Goal: Task Accomplishment & Management: Complete application form

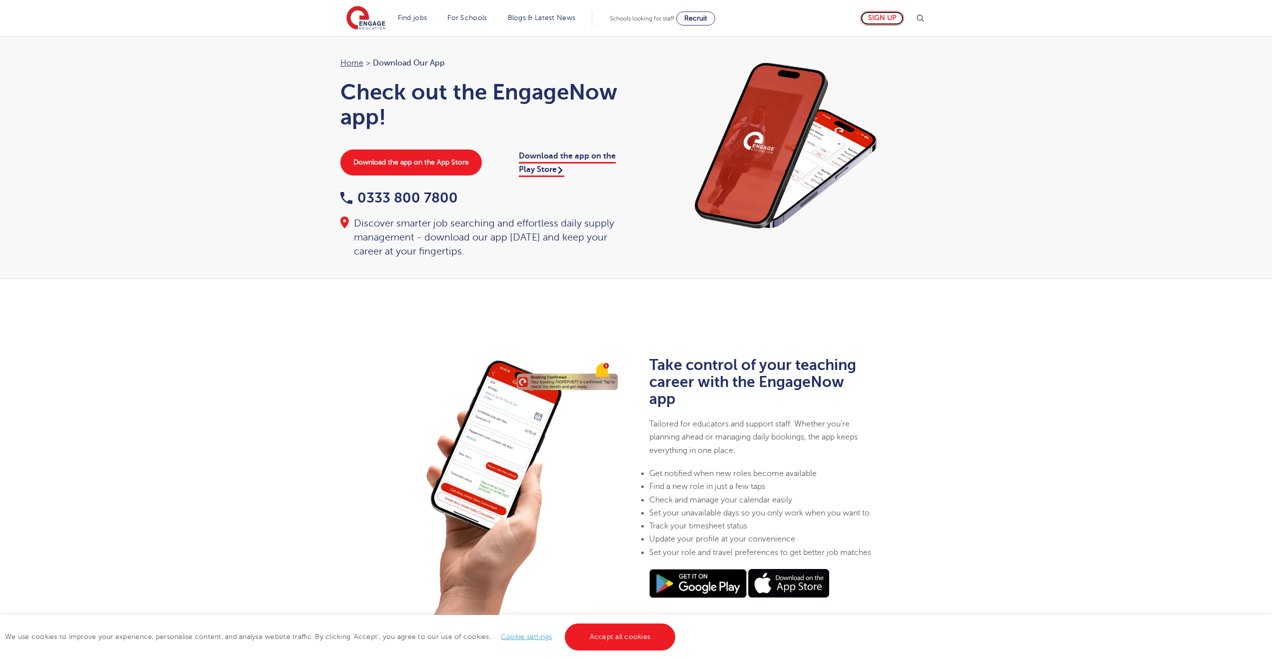
click at [887, 18] on link "Sign up" at bounding box center [882, 18] width 44 height 14
click at [404, 206] on div "0333 800 7800 Discover smarter job searching and effortless daily supply manage…" at bounding box center [483, 224] width 286 height 67
click at [668, 515] on span "Set your unavailable days so you only work when you want to" at bounding box center [759, 512] width 220 height 9
click at [297, 141] on div "Home > Download our app Check out the EngageNow app! Download the app on the Ap…" at bounding box center [636, 157] width 1272 height 243
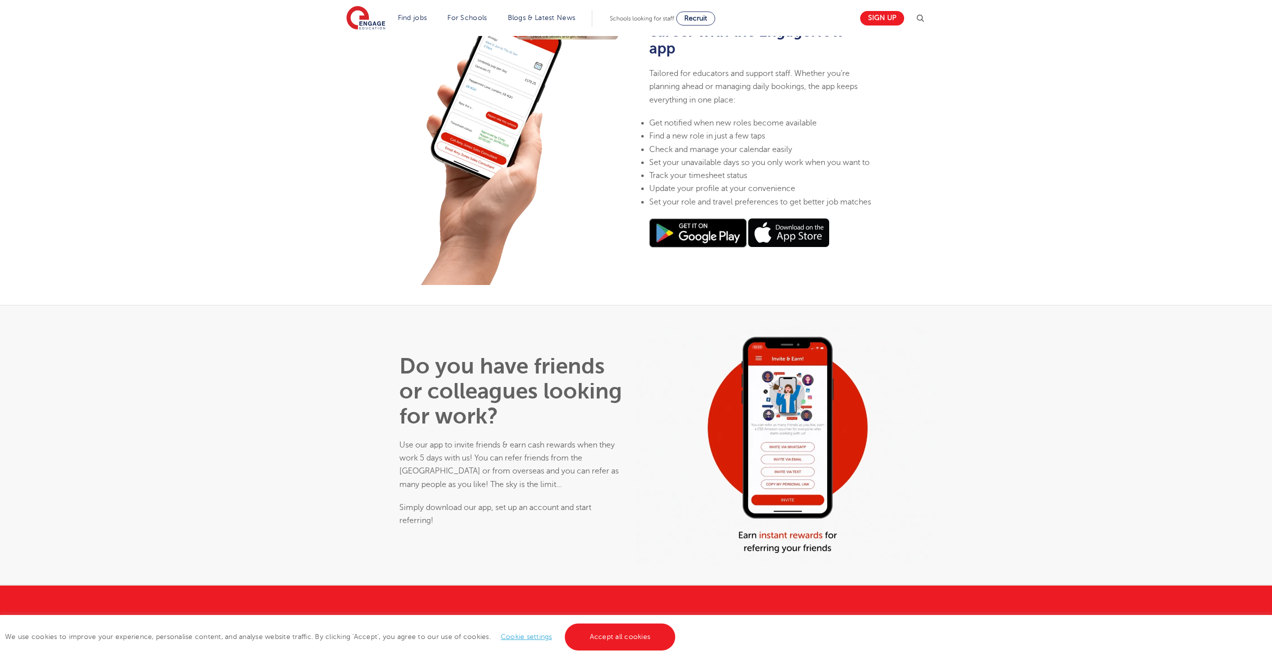
scroll to position [439, 0]
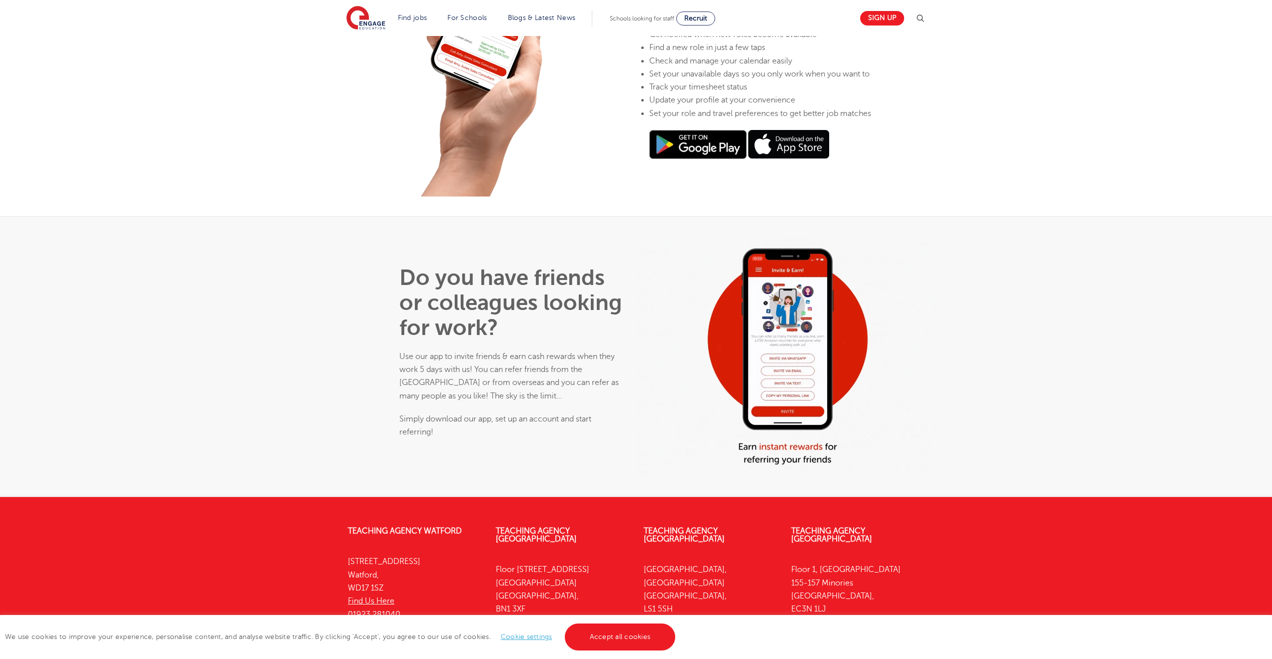
click at [520, 638] on link "Cookie settings" at bounding box center [526, 636] width 51 height 7
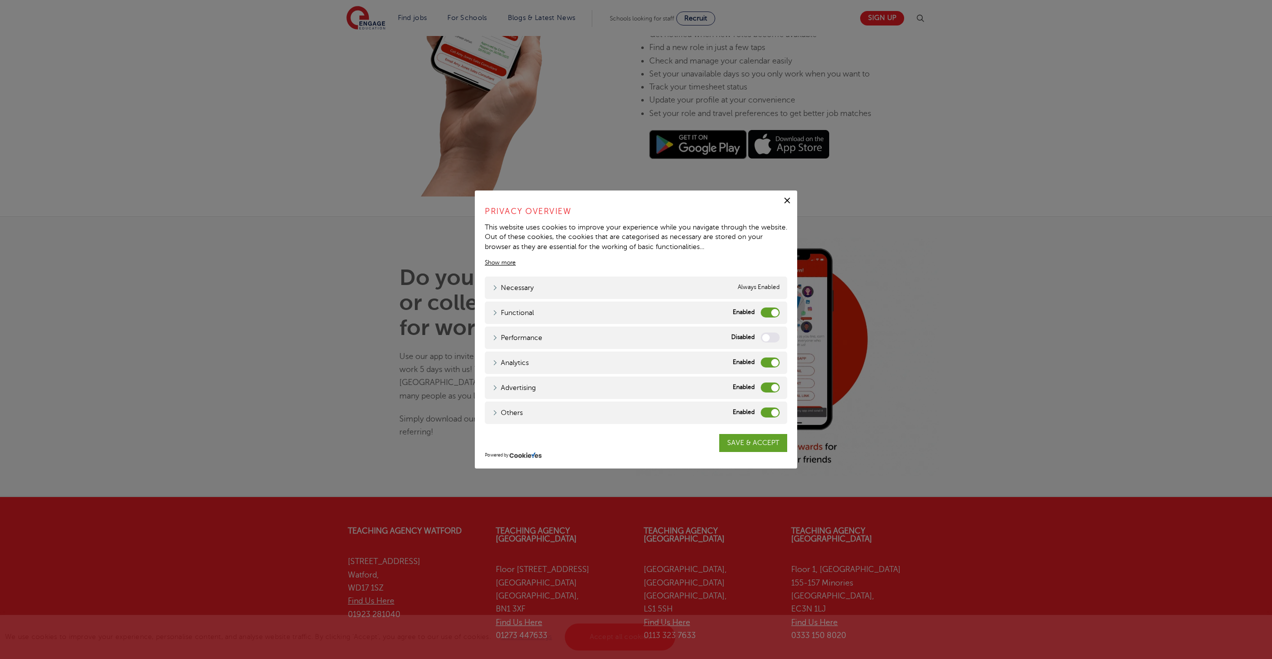
click at [763, 315] on label "Functional" at bounding box center [770, 312] width 19 height 10
click at [0, 0] on input "Functional" at bounding box center [0, 0] width 0 height 0
drag, startPoint x: 769, startPoint y: 361, endPoint x: 769, endPoint y: 374, distance: 13.0
click at [769, 361] on label "Analytics" at bounding box center [770, 362] width 19 height 10
click at [0, 0] on input "Analytics" at bounding box center [0, 0] width 0 height 0
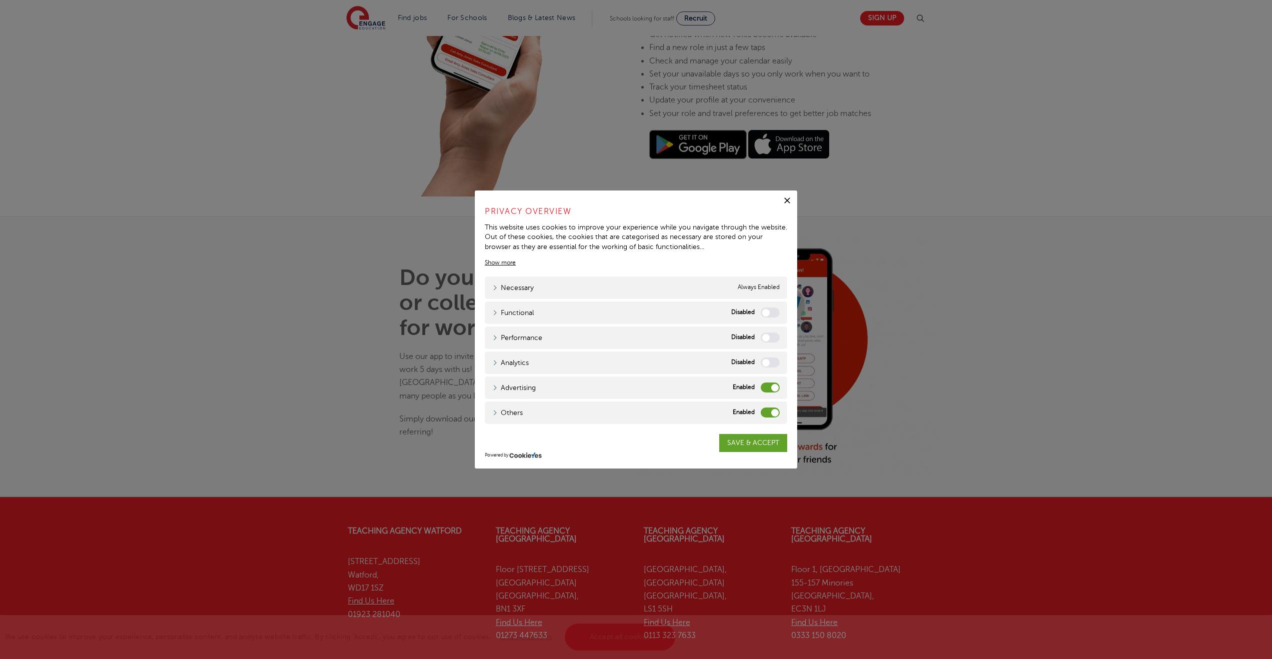
click at [771, 388] on label "Advertising" at bounding box center [770, 387] width 19 height 10
click at [0, 0] on input "Advertising" at bounding box center [0, 0] width 0 height 0
click at [768, 412] on label "Others" at bounding box center [770, 412] width 19 height 10
click at [0, 0] on input "Others" at bounding box center [0, 0] width 0 height 0
click at [729, 446] on link "SAVE & ACCEPT" at bounding box center [753, 443] width 68 height 18
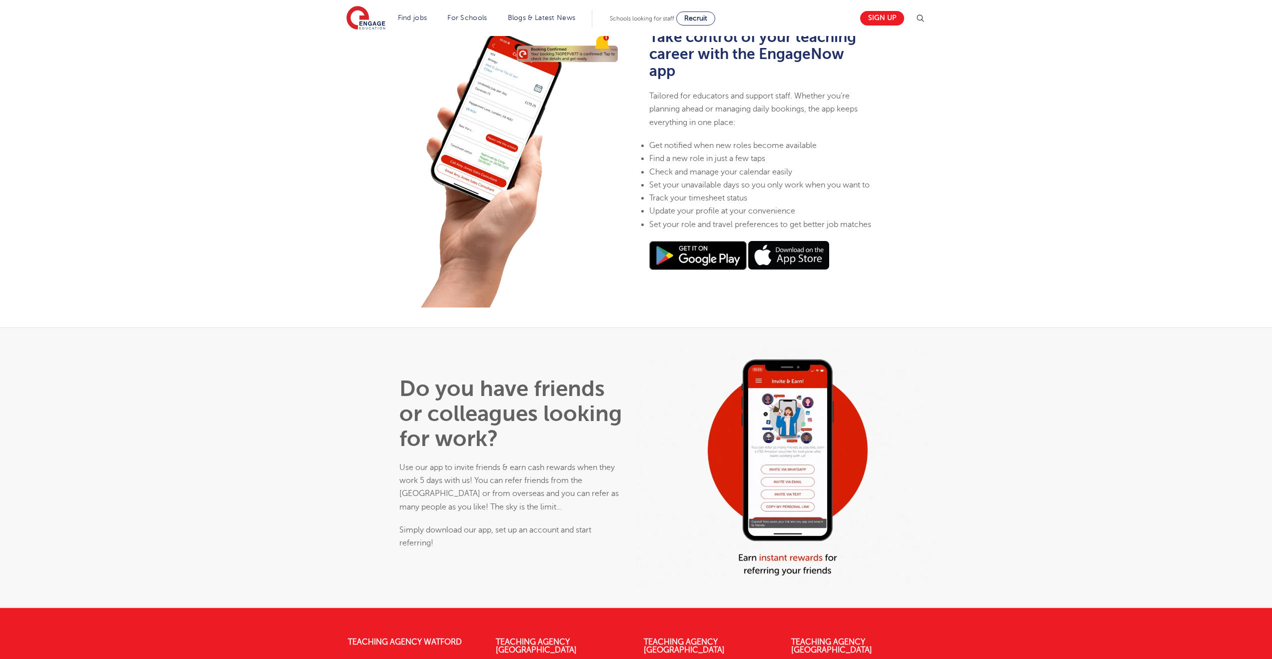
scroll to position [0, 0]
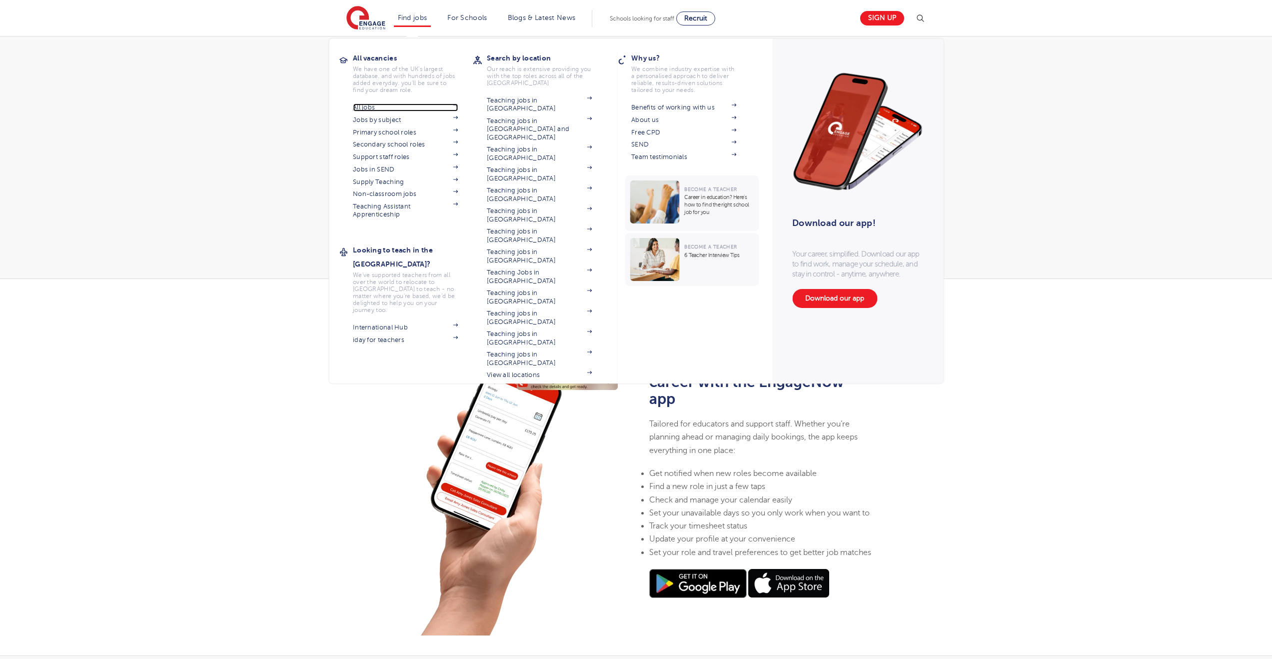
click at [367, 108] on link "All jobs" at bounding box center [405, 107] width 105 height 8
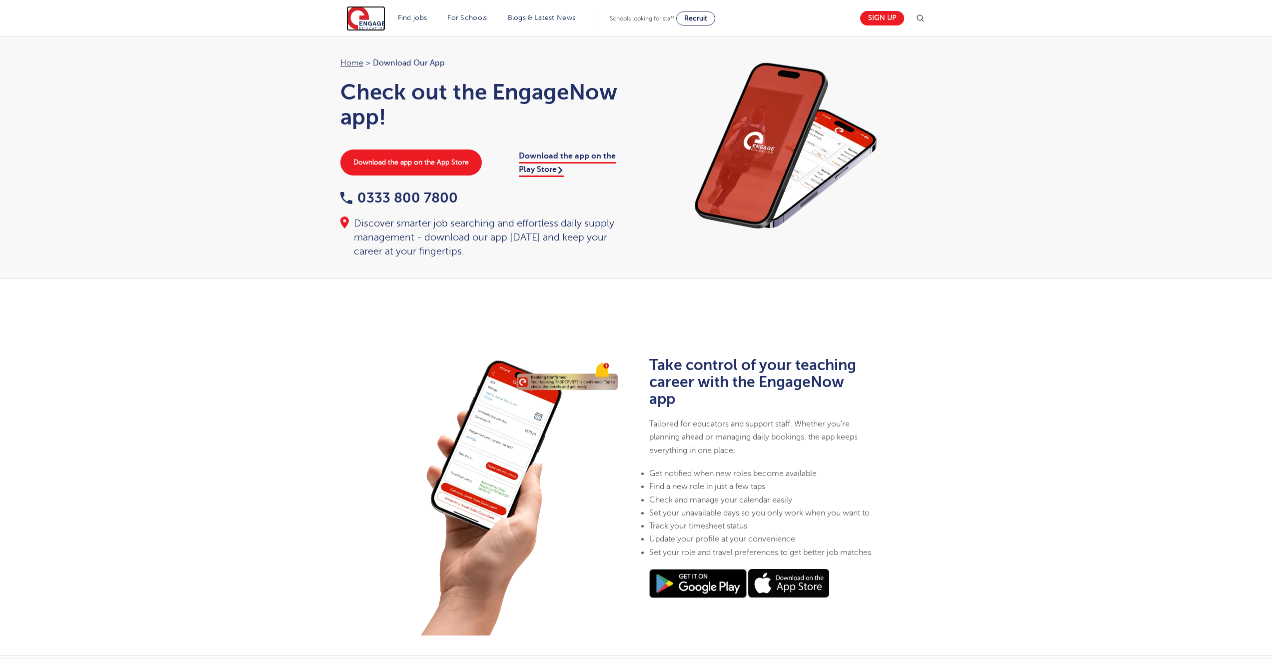
click at [366, 24] on img at bounding box center [365, 18] width 39 height 25
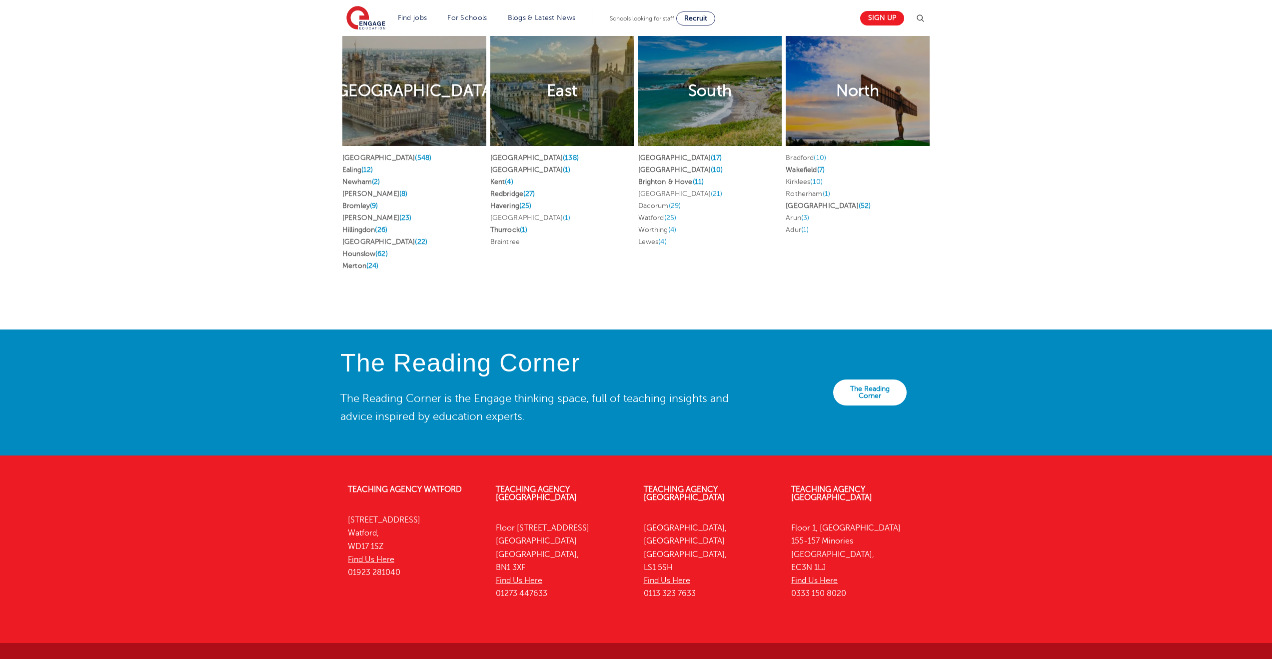
scroll to position [1987, 0]
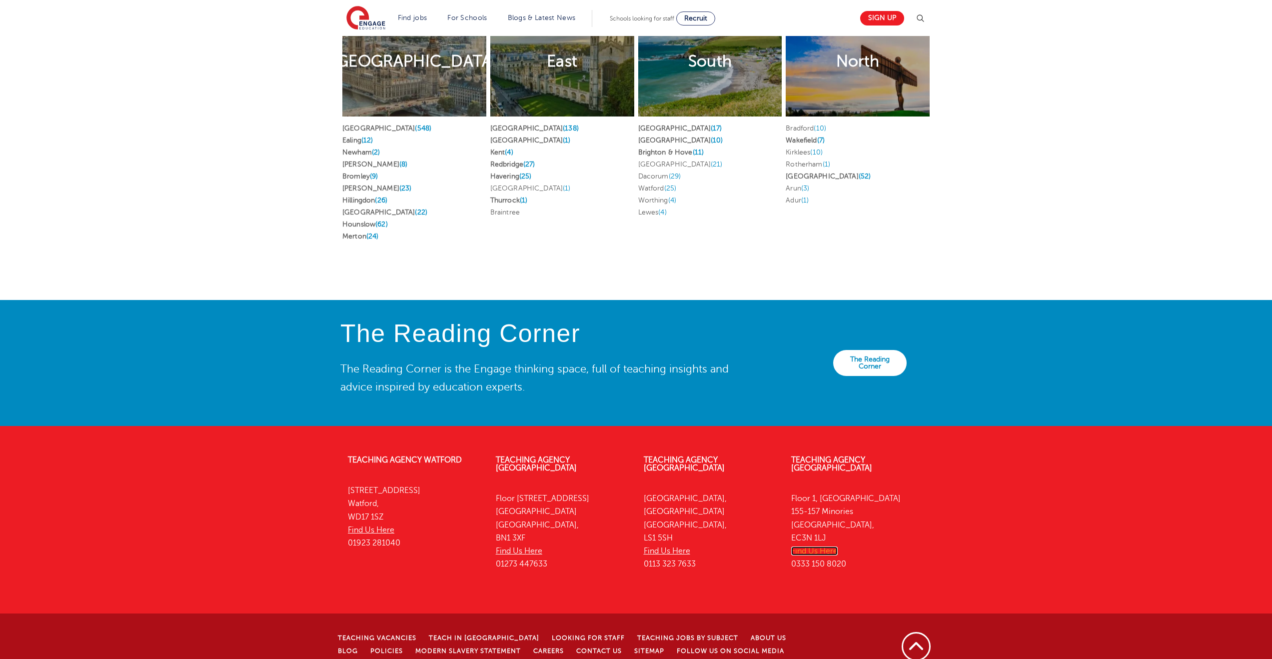
click at [818, 546] on link "Find Us Here" at bounding box center [814, 550] width 46 height 9
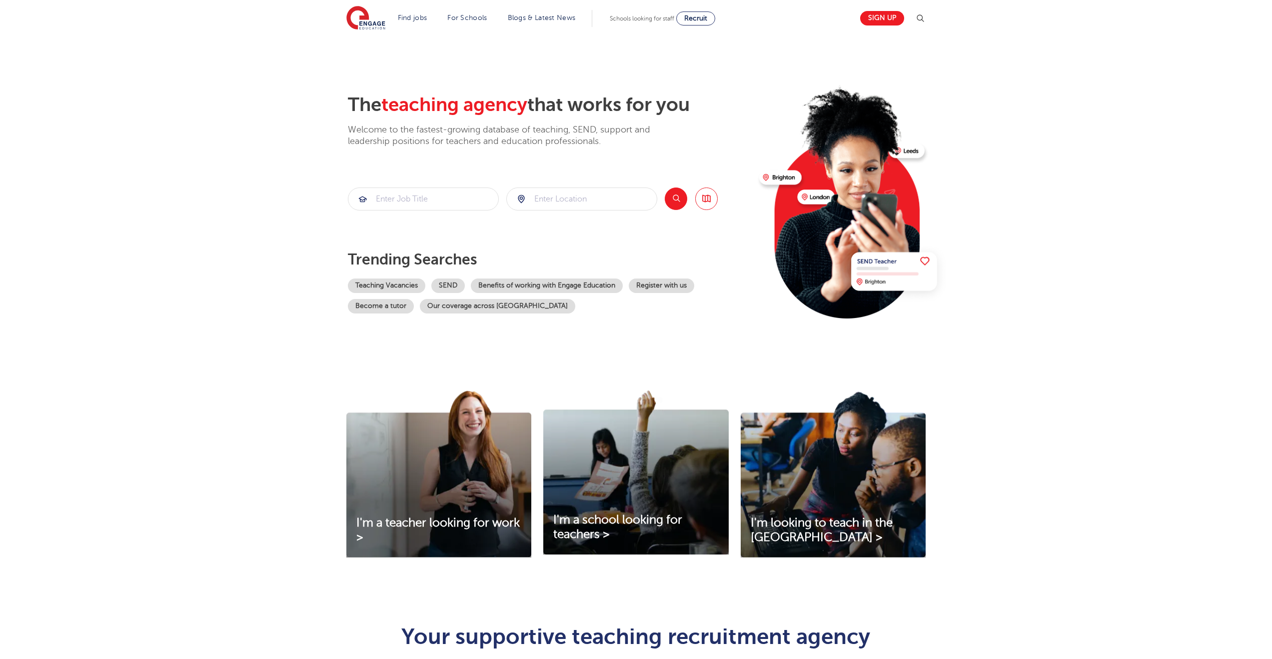
scroll to position [0, 0]
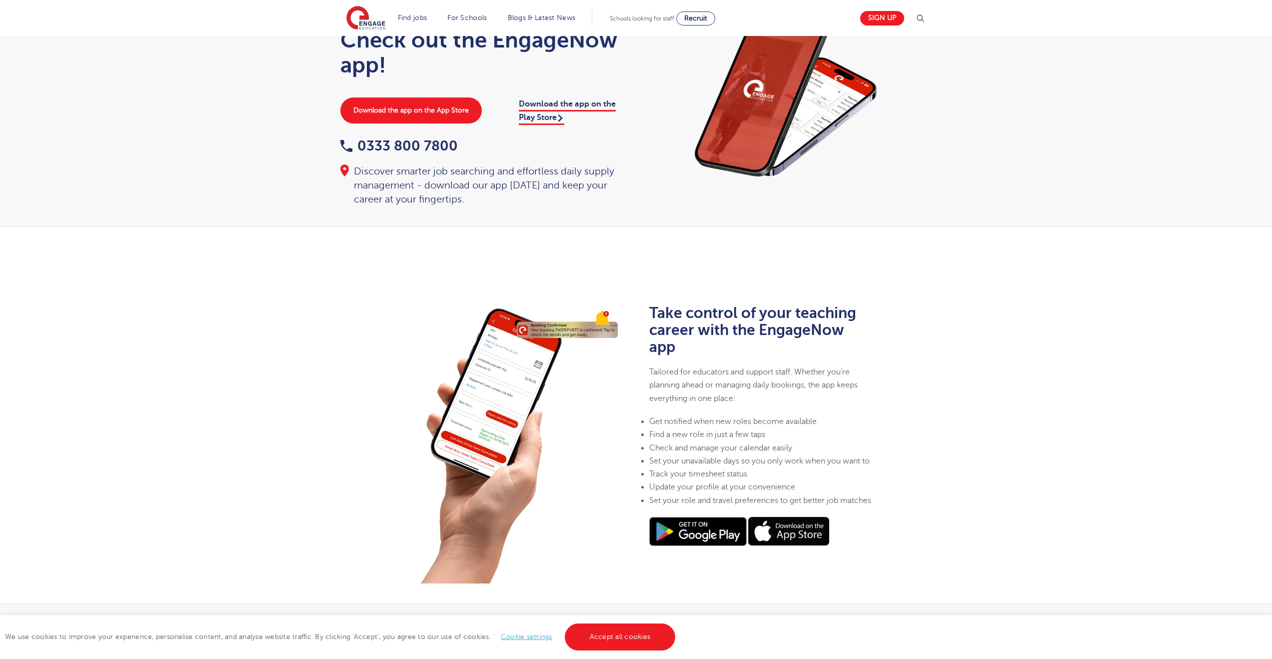
scroll to position [25, 0]
